Goal: Find specific page/section: Find specific page/section

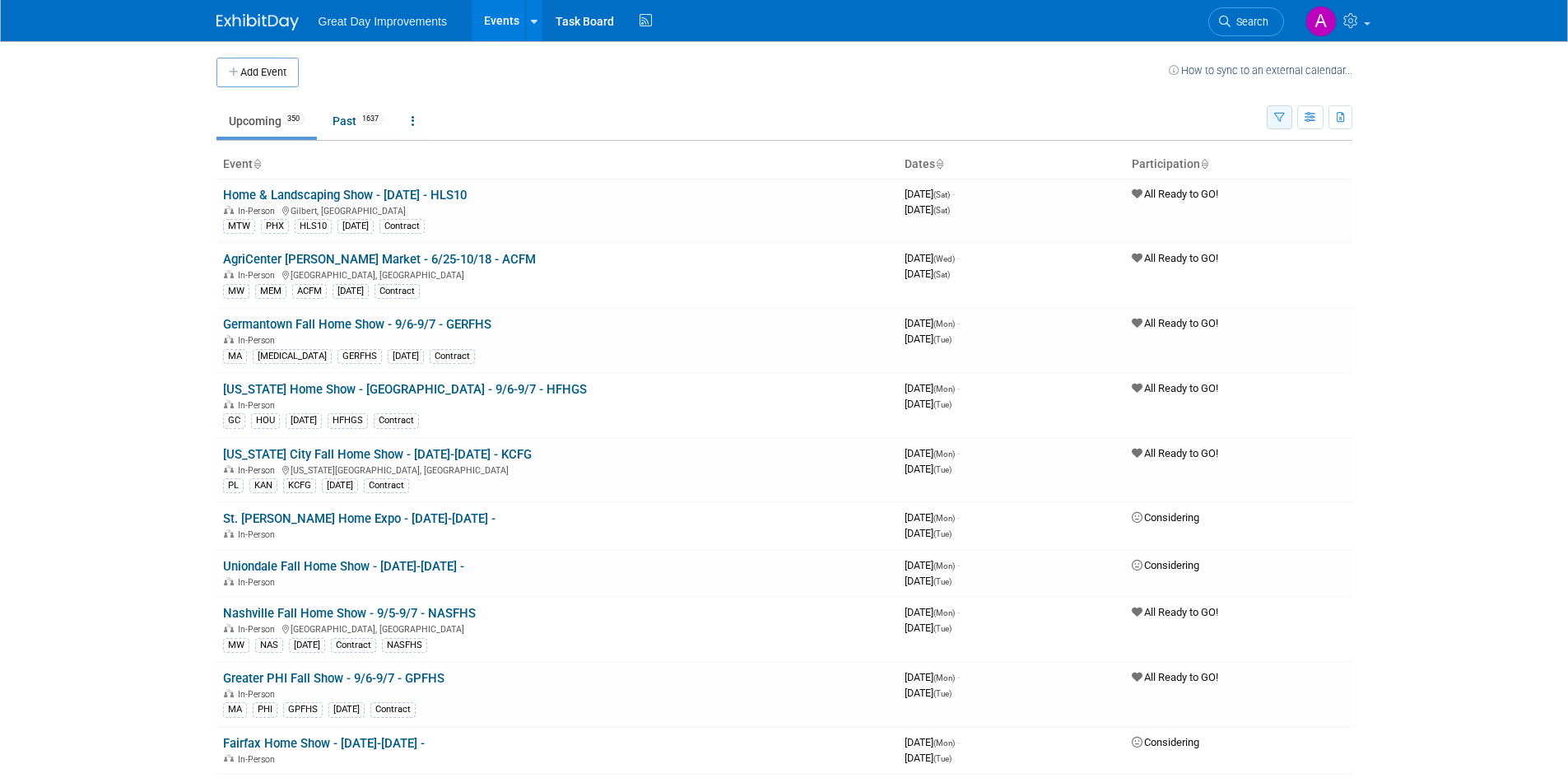
click at [1286, 115] on button "button" at bounding box center [1279, 117] width 26 height 24
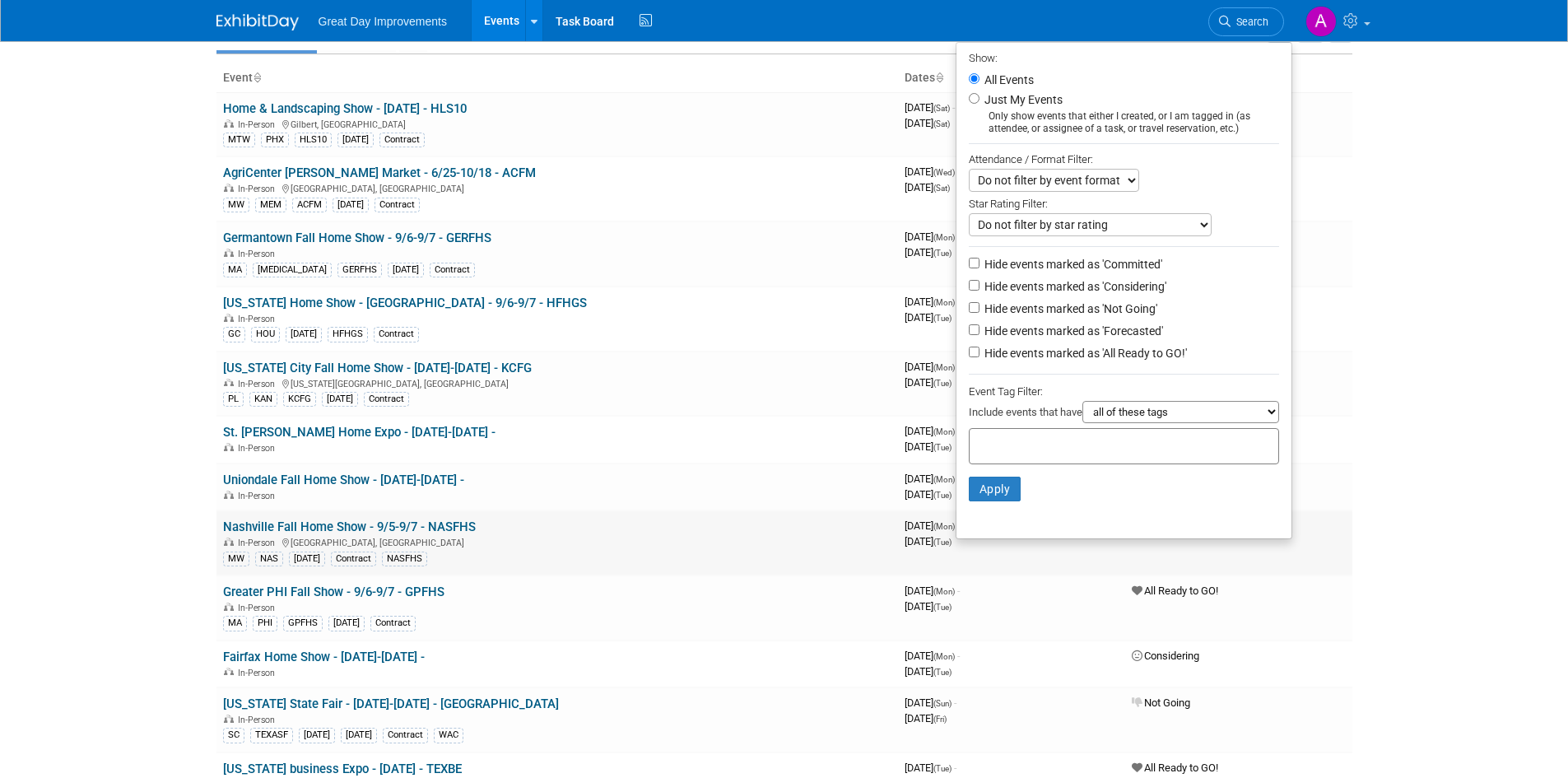
scroll to position [164, 0]
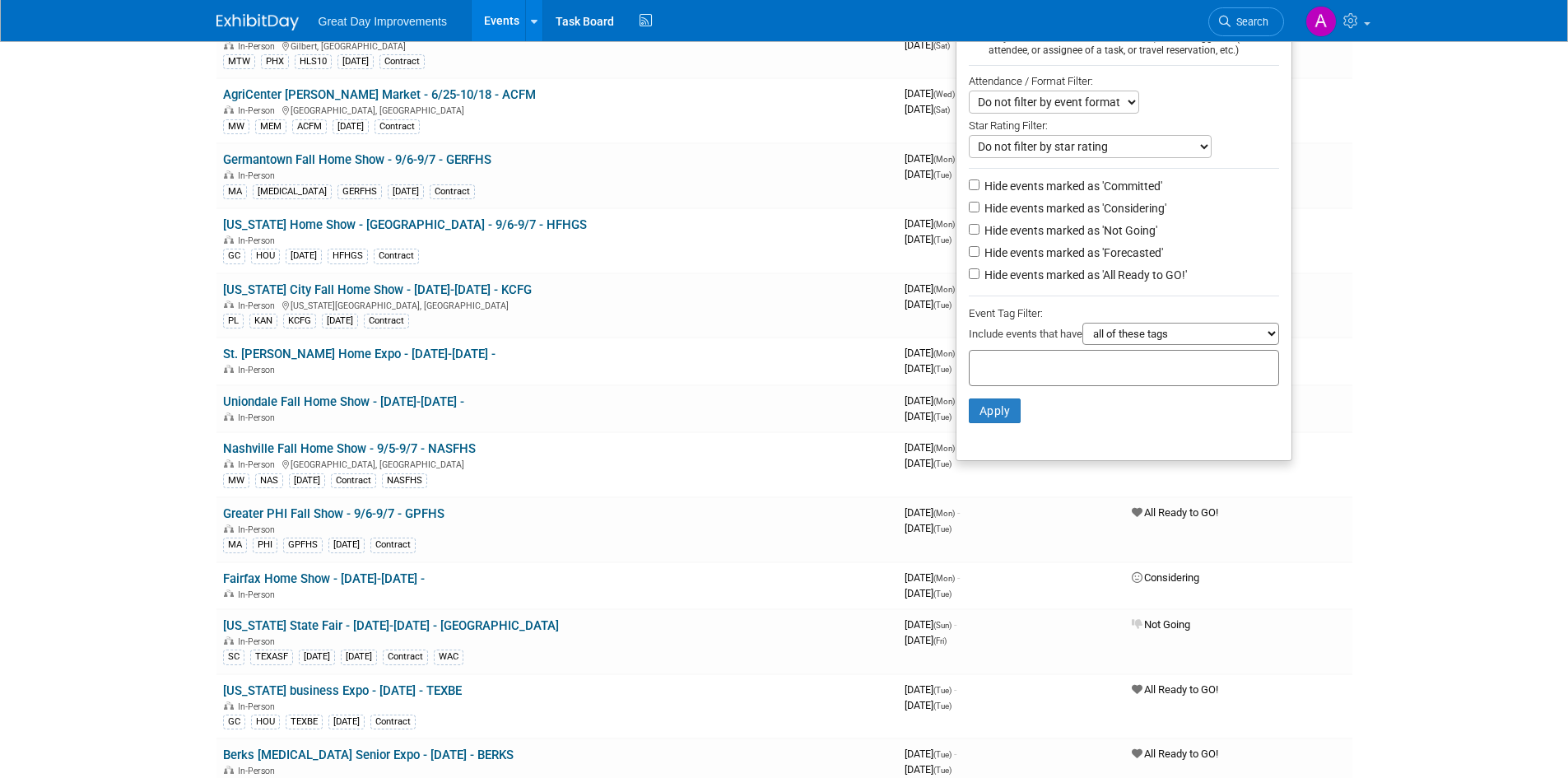
click at [1083, 372] on input "text" at bounding box center [1042, 366] width 132 height 17
type input "se"
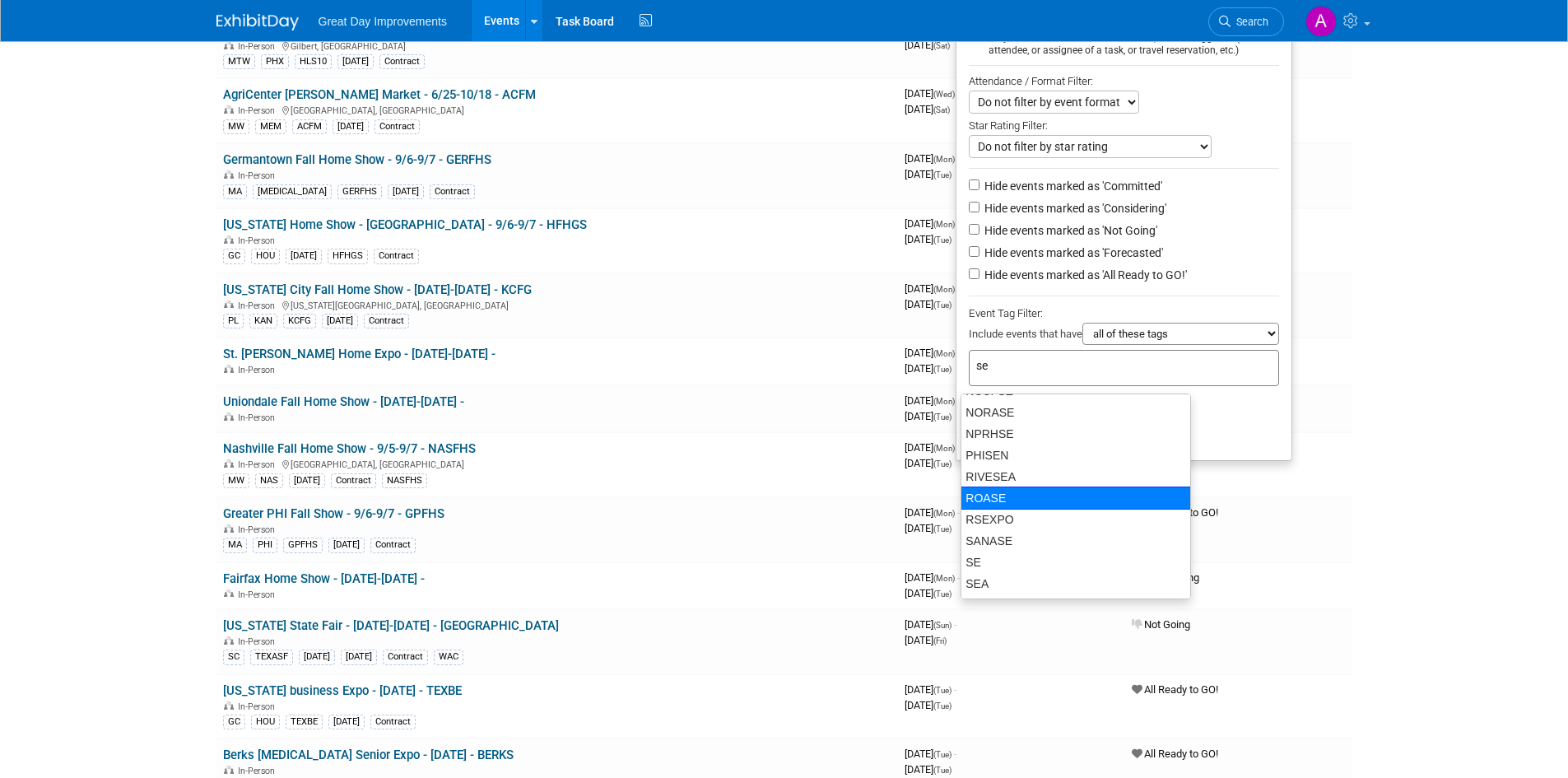
scroll to position [576, 0]
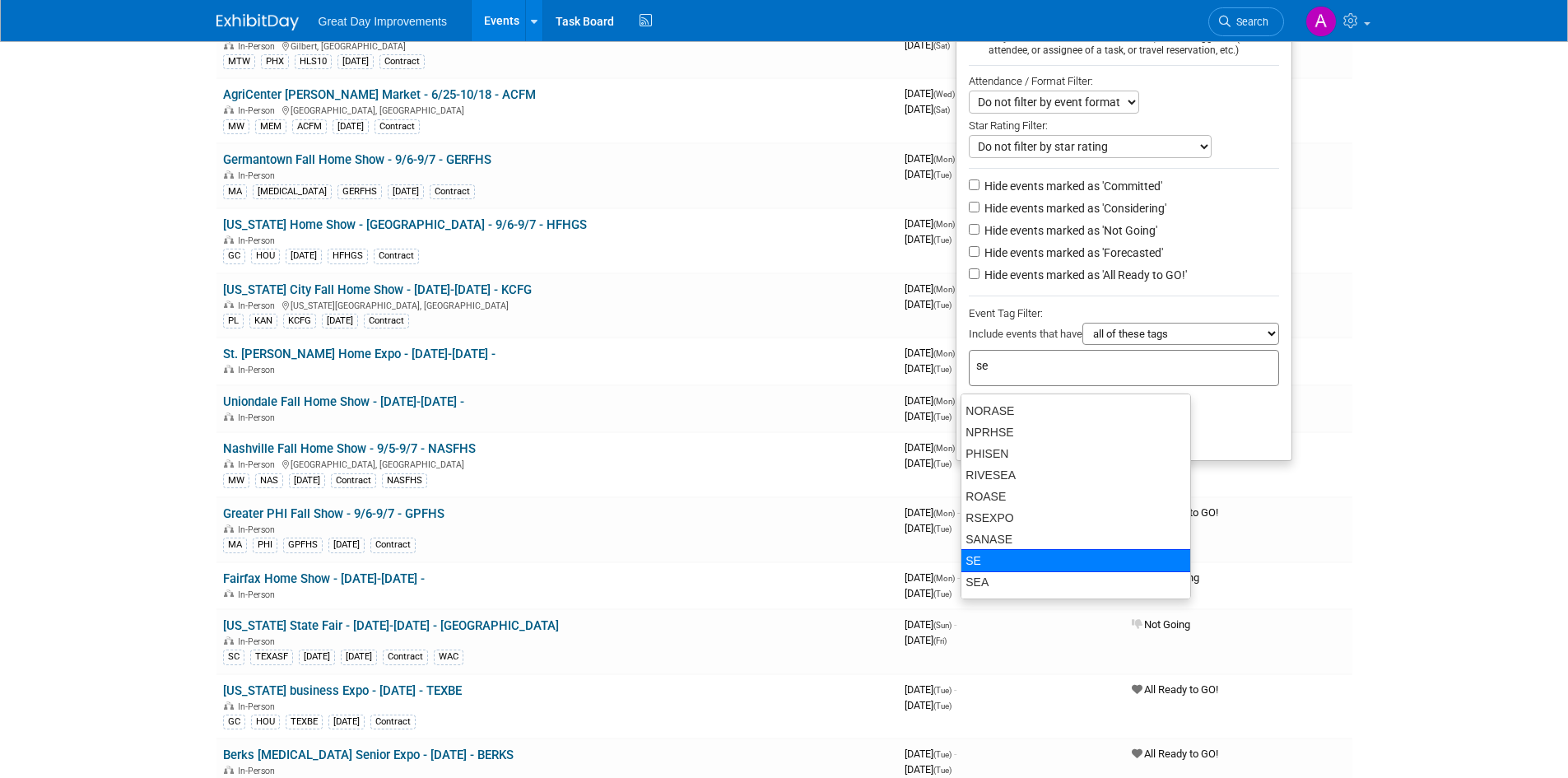
click at [1030, 557] on div "SE" at bounding box center [1075, 561] width 230 height 23
type input "SE"
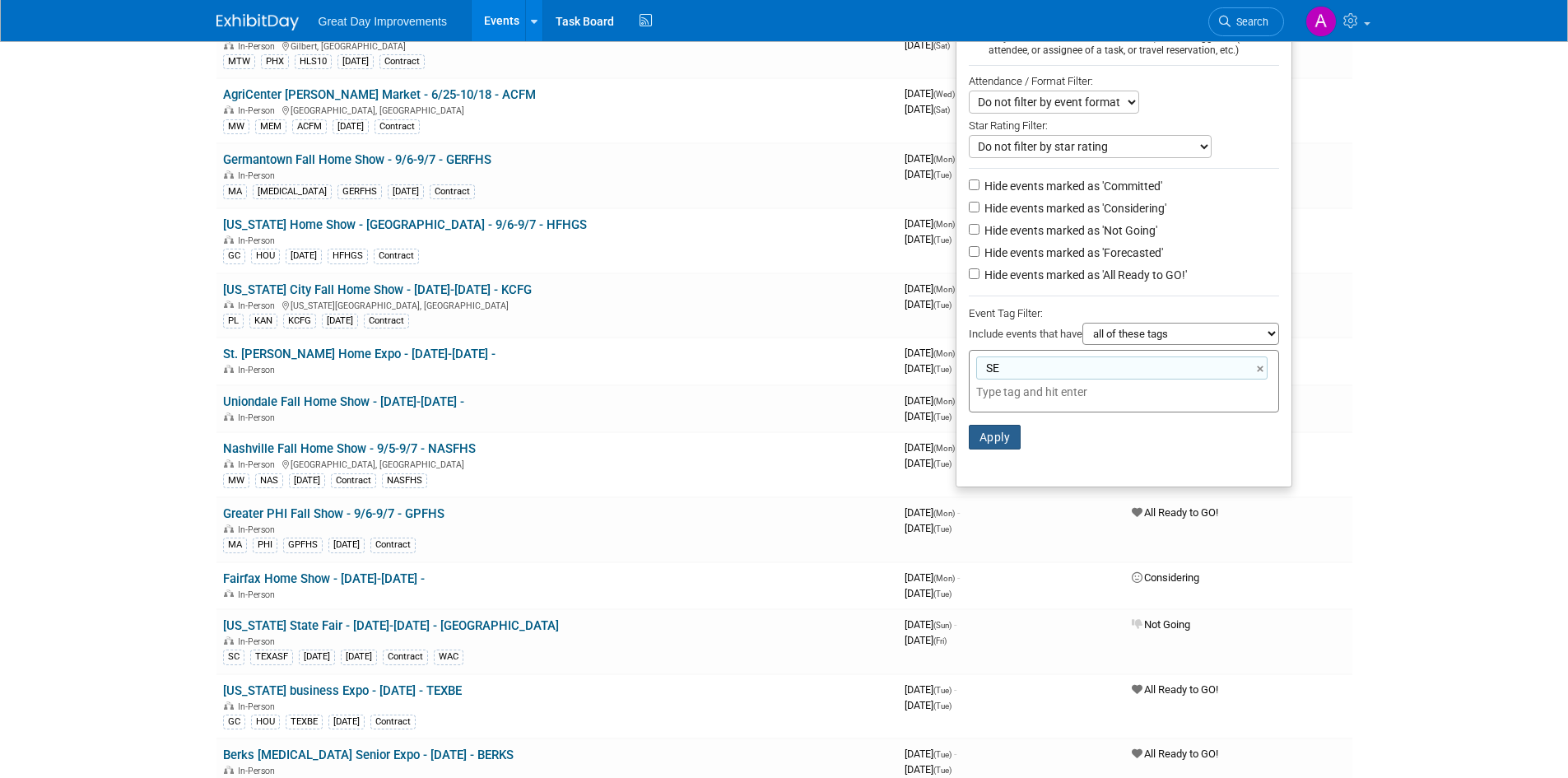
click at [989, 439] on button "Apply" at bounding box center [995, 437] width 53 height 25
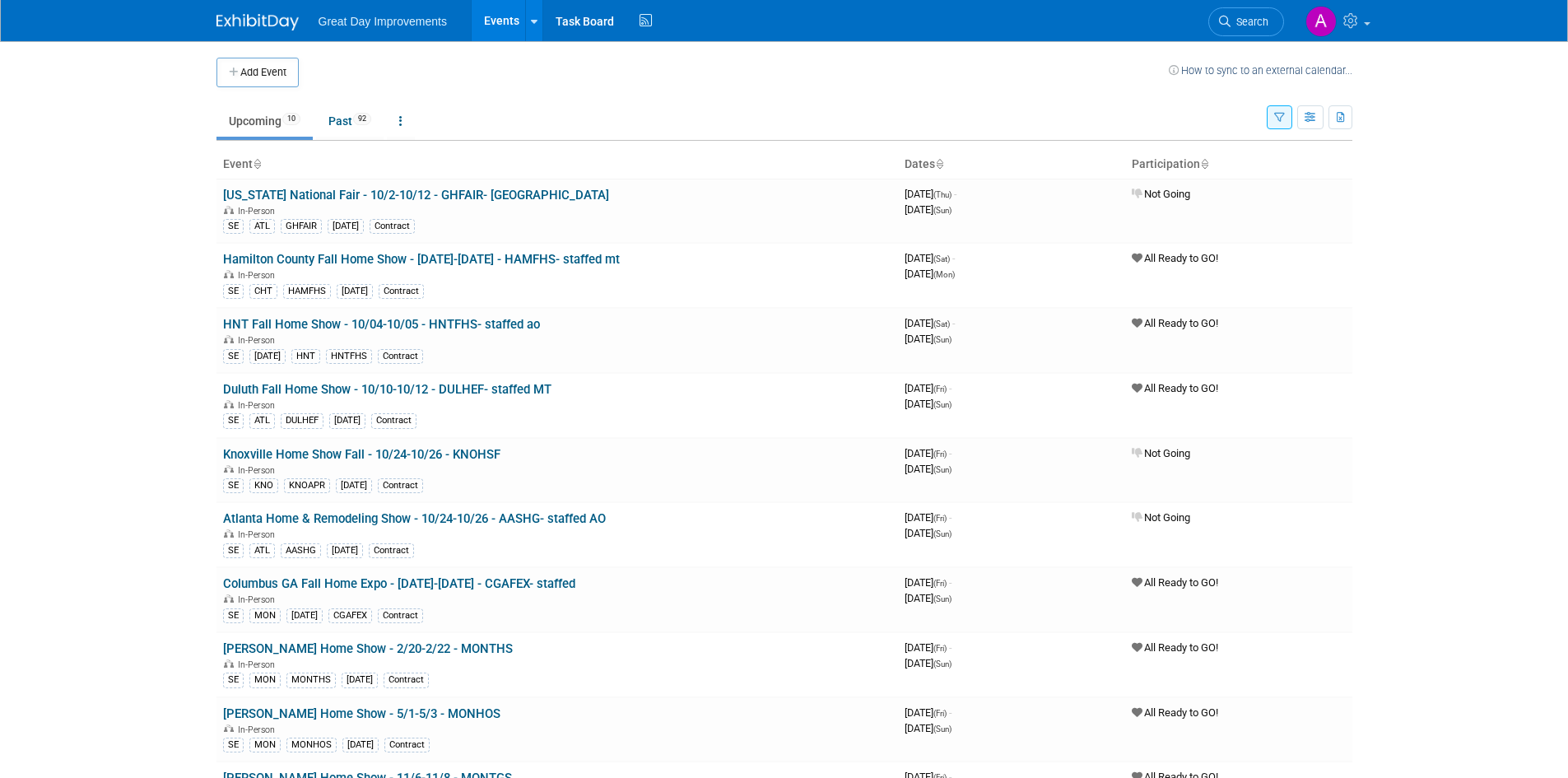
drag, startPoint x: 1277, startPoint y: 122, endPoint x: 1267, endPoint y: 172, distance: 51.0
click at [1277, 122] on icon "button" at bounding box center [1279, 118] width 11 height 11
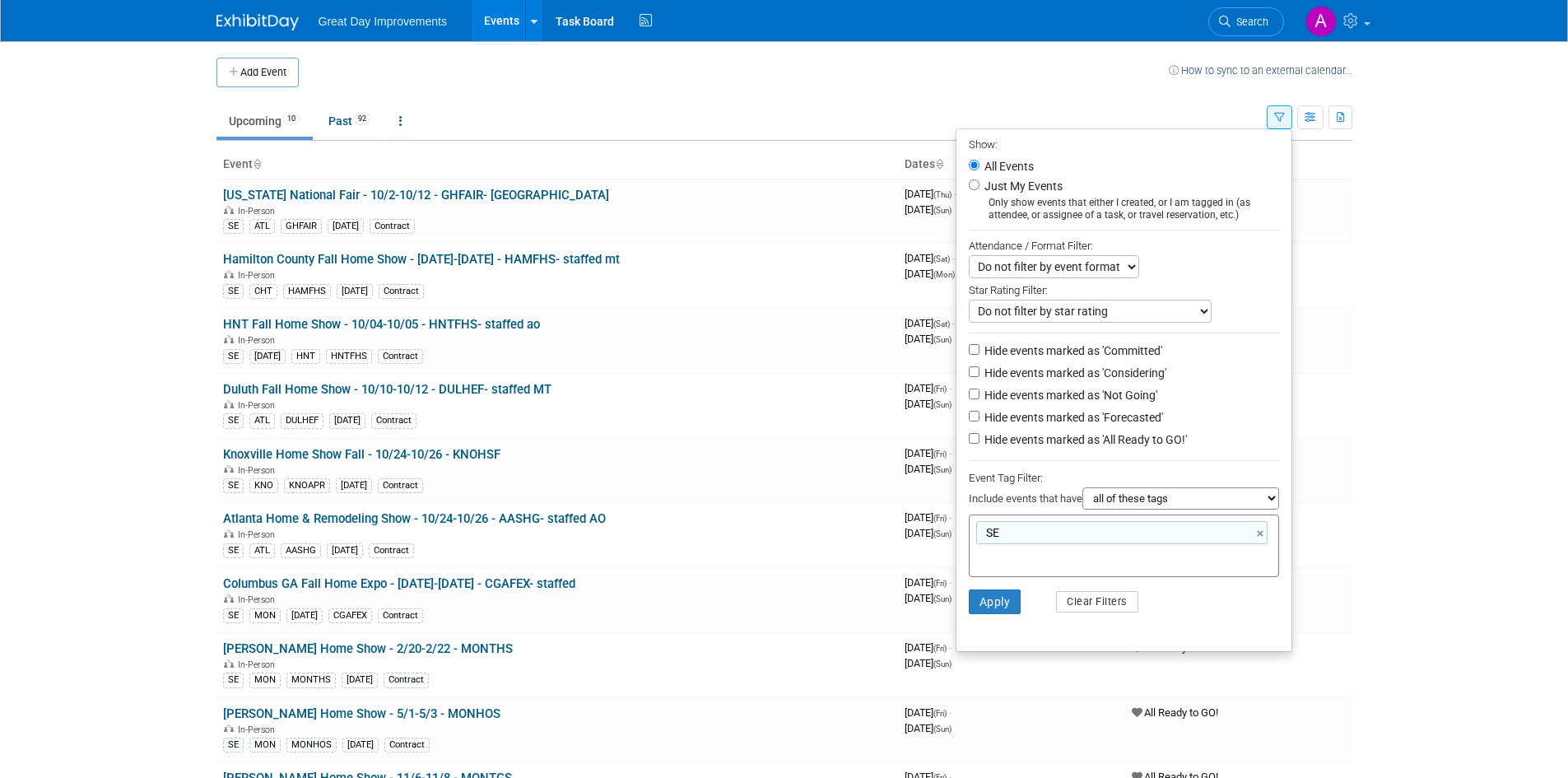
click at [560, 116] on ul "Upcoming 10 Past 92 All Events 102 Past and Upcoming Grouped Annually Events gr…" at bounding box center [741, 122] width 1050 height 37
